Goal: Transaction & Acquisition: Purchase product/service

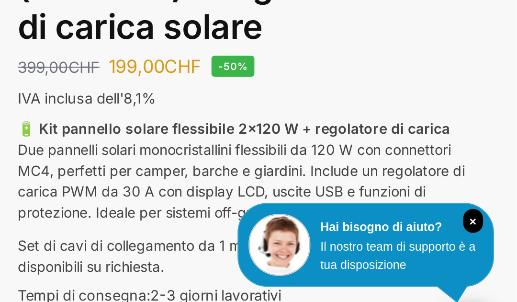
click at [491, 216] on icon "×" at bounding box center [496, 221] width 10 height 11
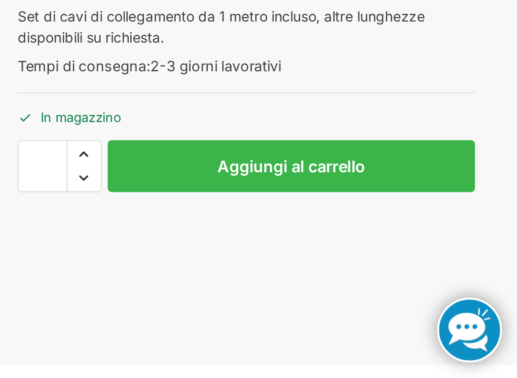
scroll to position [29, 0]
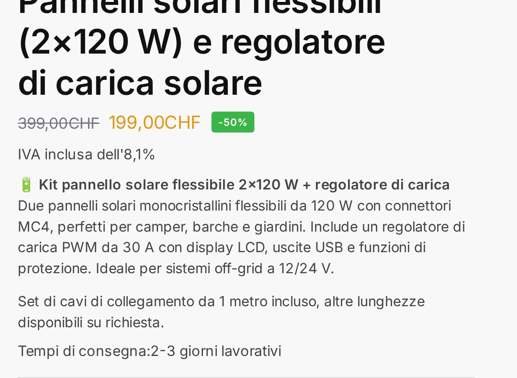
click at [230, 134] on div "Descrizione Informazioni aggiuntive 399,00 CHF Il prezzo originale era: 399,00 …" at bounding box center [258, 205] width 517 height 331
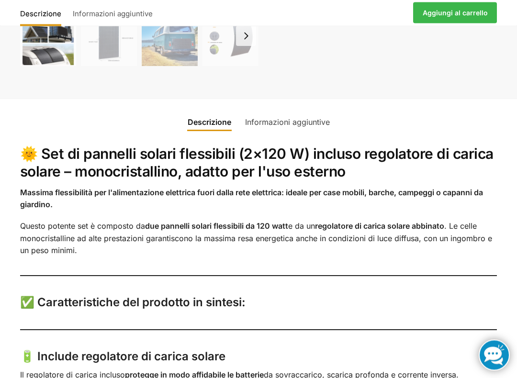
scroll to position [302, 0]
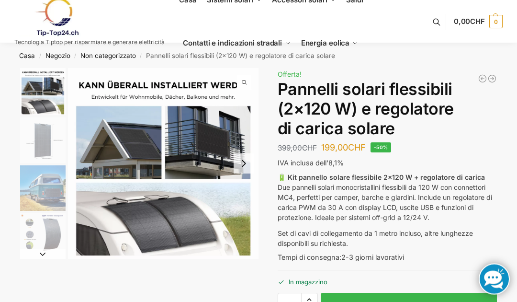
scroll to position [0, 0]
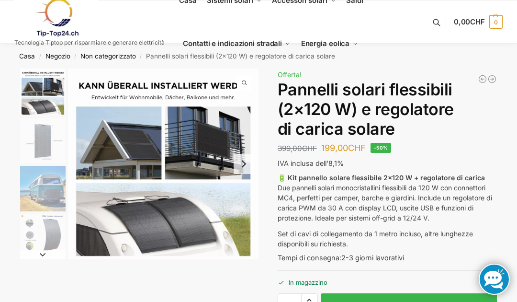
click at [99, 0] on link at bounding box center [89, 17] width 150 height 39
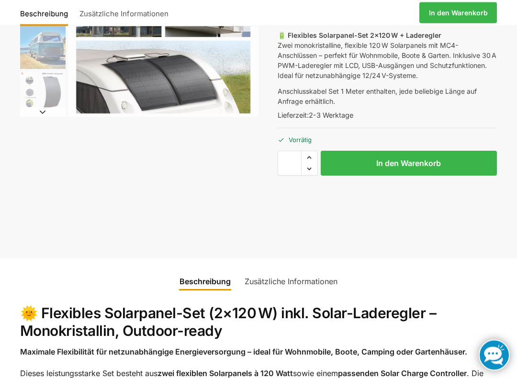
scroll to position [143, 0]
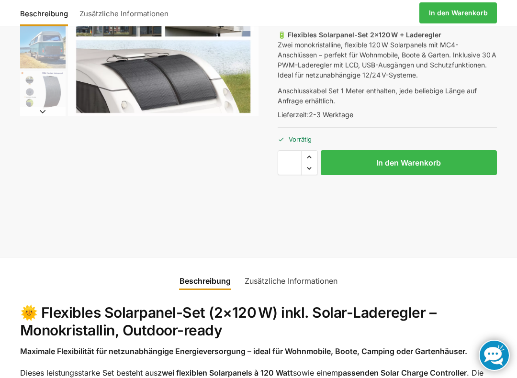
click at [414, 164] on button "In den Warenkorb" at bounding box center [409, 162] width 176 height 25
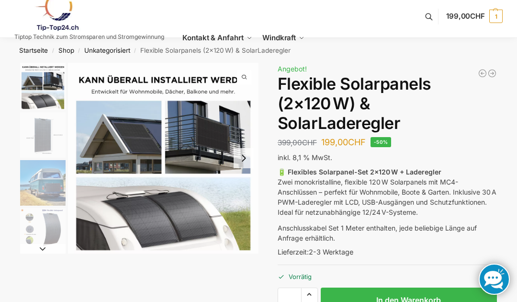
scroll to position [0, 0]
